Goal: Check status: Check status

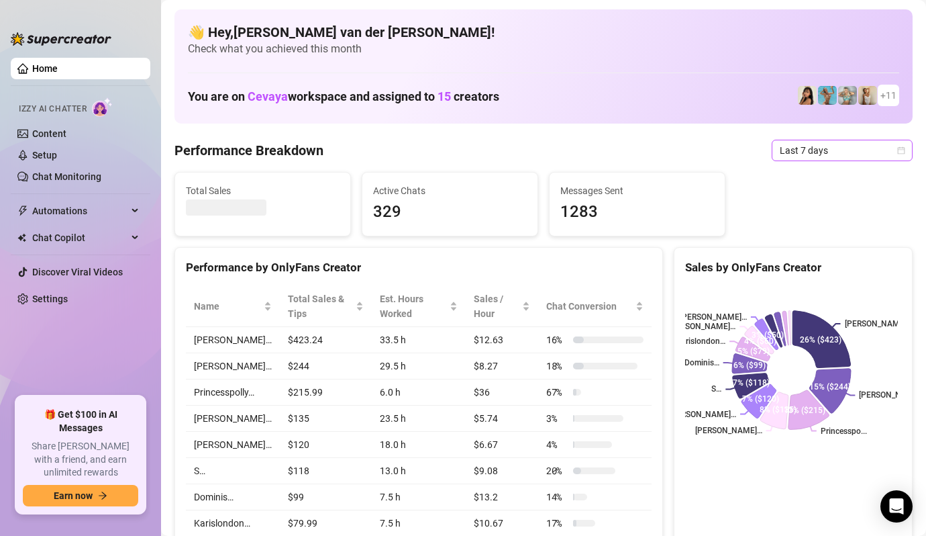
click at [898, 150] on icon "calendar" at bounding box center [902, 150] width 8 height 8
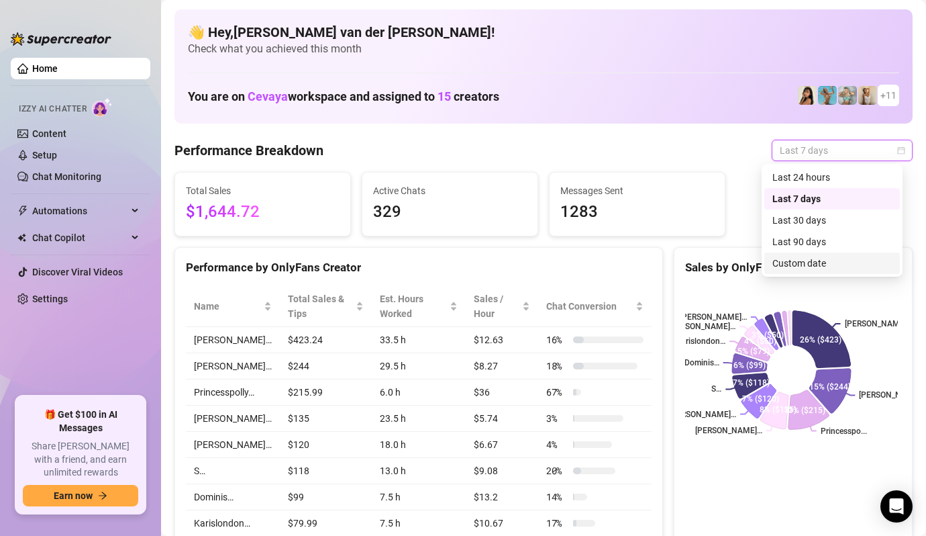
click at [828, 263] on div "Custom date" at bounding box center [833, 263] width 120 height 15
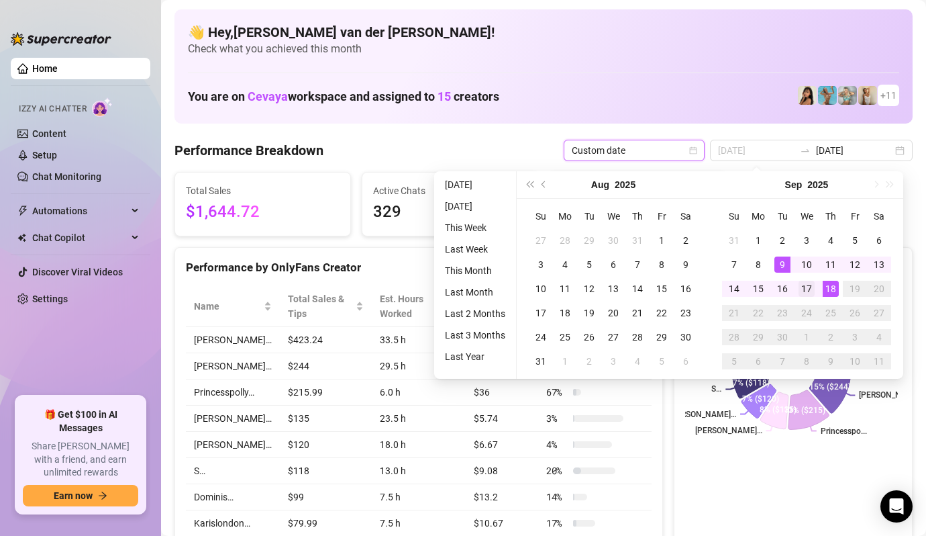
type input "[DATE]"
click at [808, 284] on div "17" at bounding box center [807, 289] width 16 height 16
click at [808, 287] on div "17" at bounding box center [807, 289] width 16 height 16
type input "[DATE]"
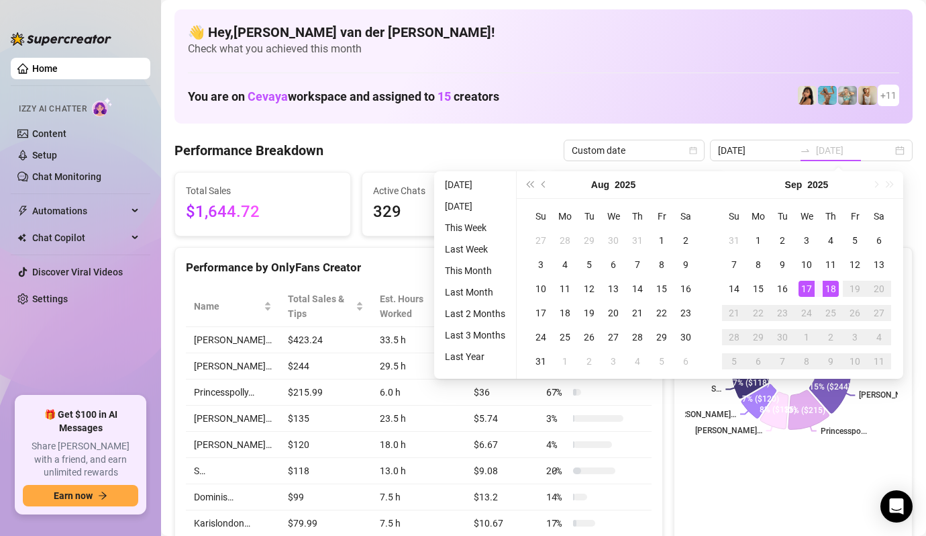
type input "[DATE]"
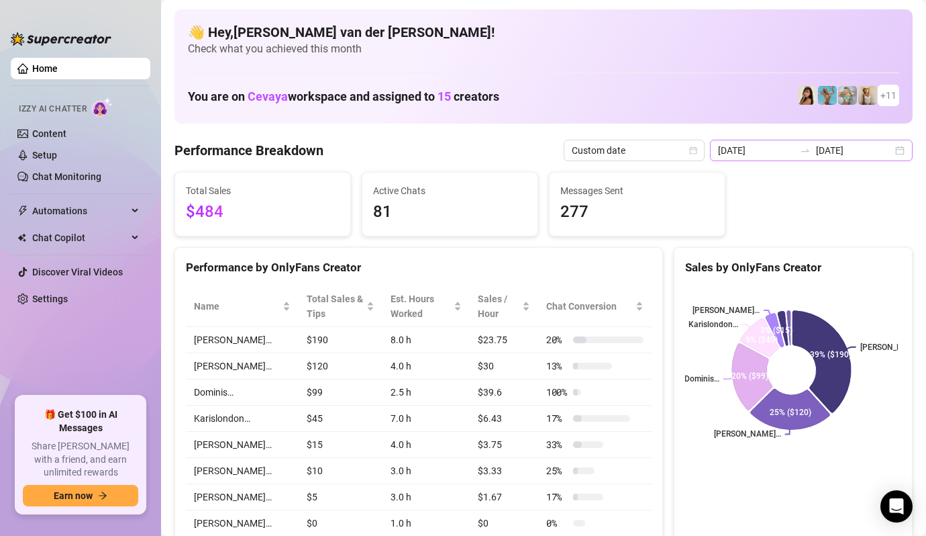
click at [891, 148] on div "[DATE] [DATE]" at bounding box center [811, 150] width 203 height 21
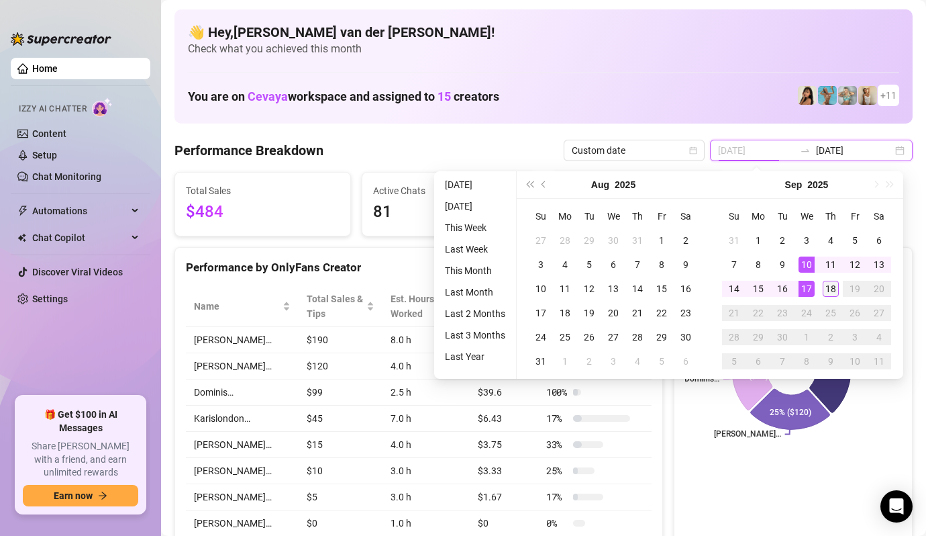
type input "[DATE]"
click at [834, 284] on div "18" at bounding box center [831, 289] width 16 height 16
type input "[DATE]"
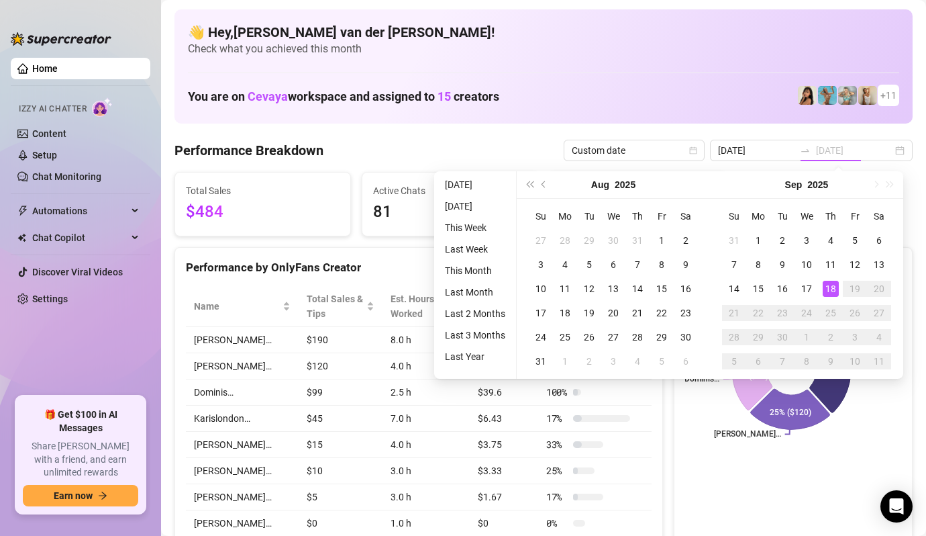
click at [834, 286] on div "18" at bounding box center [831, 289] width 16 height 16
type input "[DATE]"
